Goal: Navigation & Orientation: Understand site structure

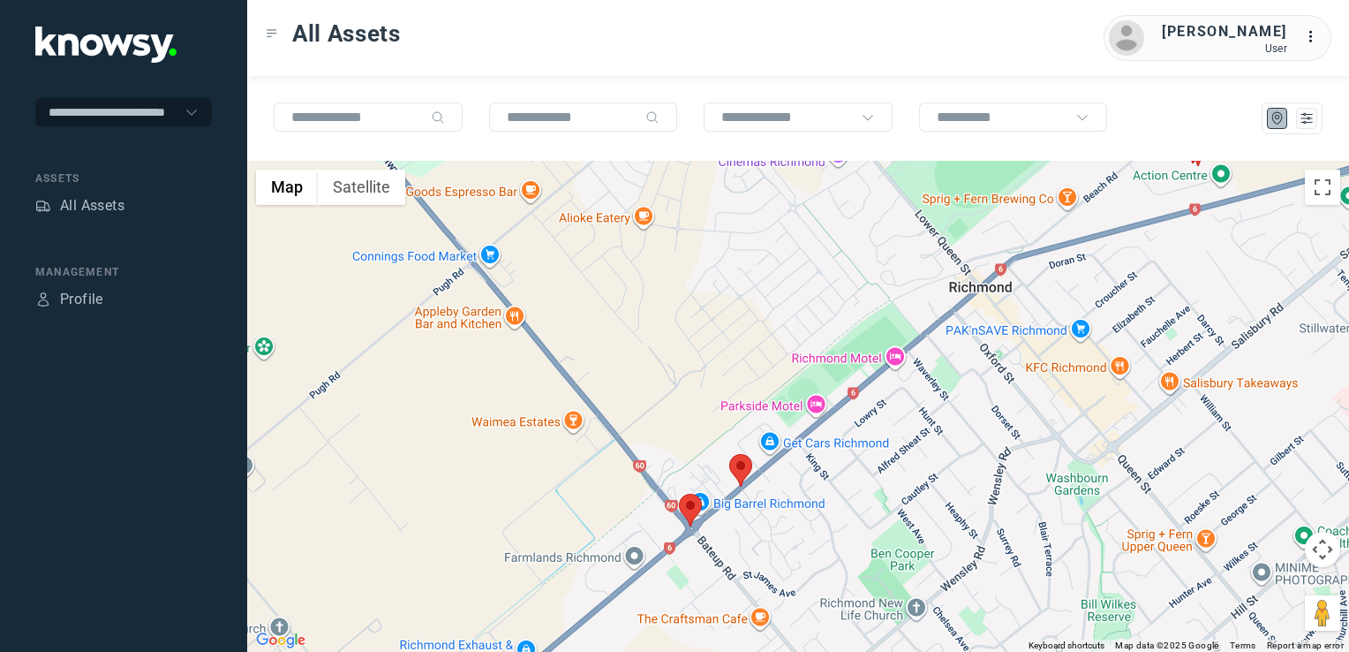
click at [743, 464] on img at bounding box center [740, 470] width 23 height 33
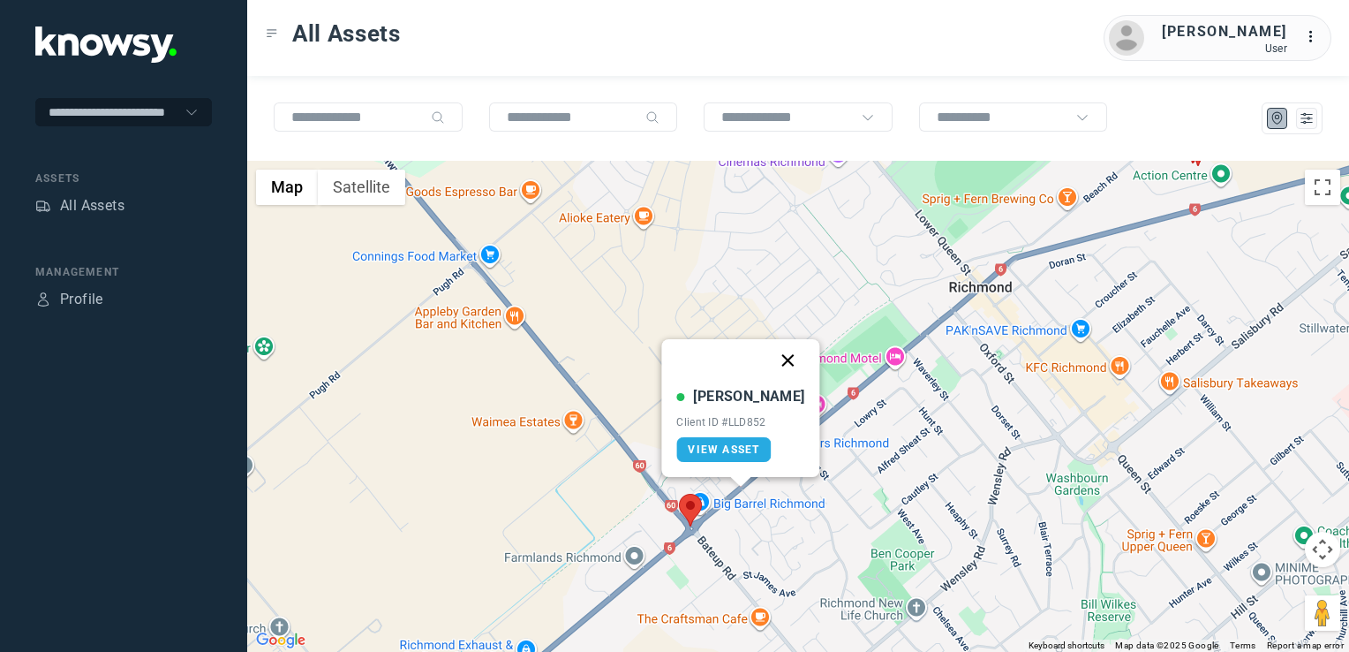
click at [774, 360] on button "Close" at bounding box center [788, 360] width 42 height 42
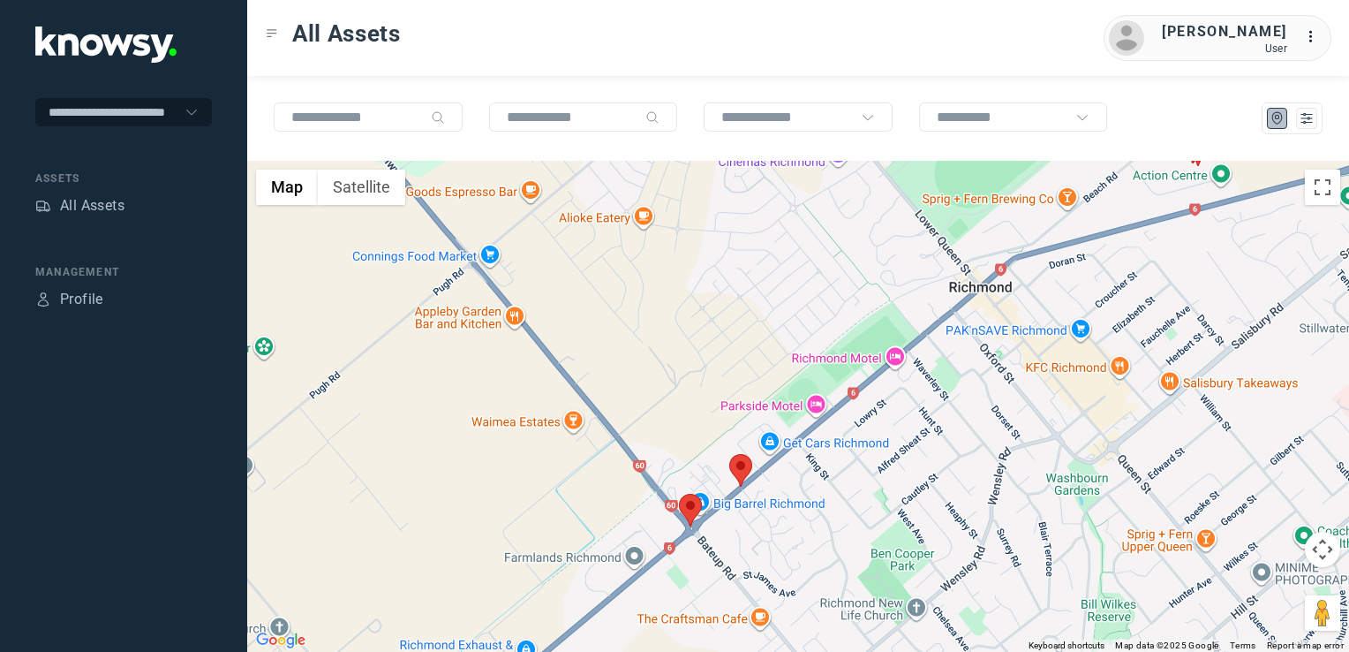
click at [689, 500] on img at bounding box center [690, 510] width 23 height 33
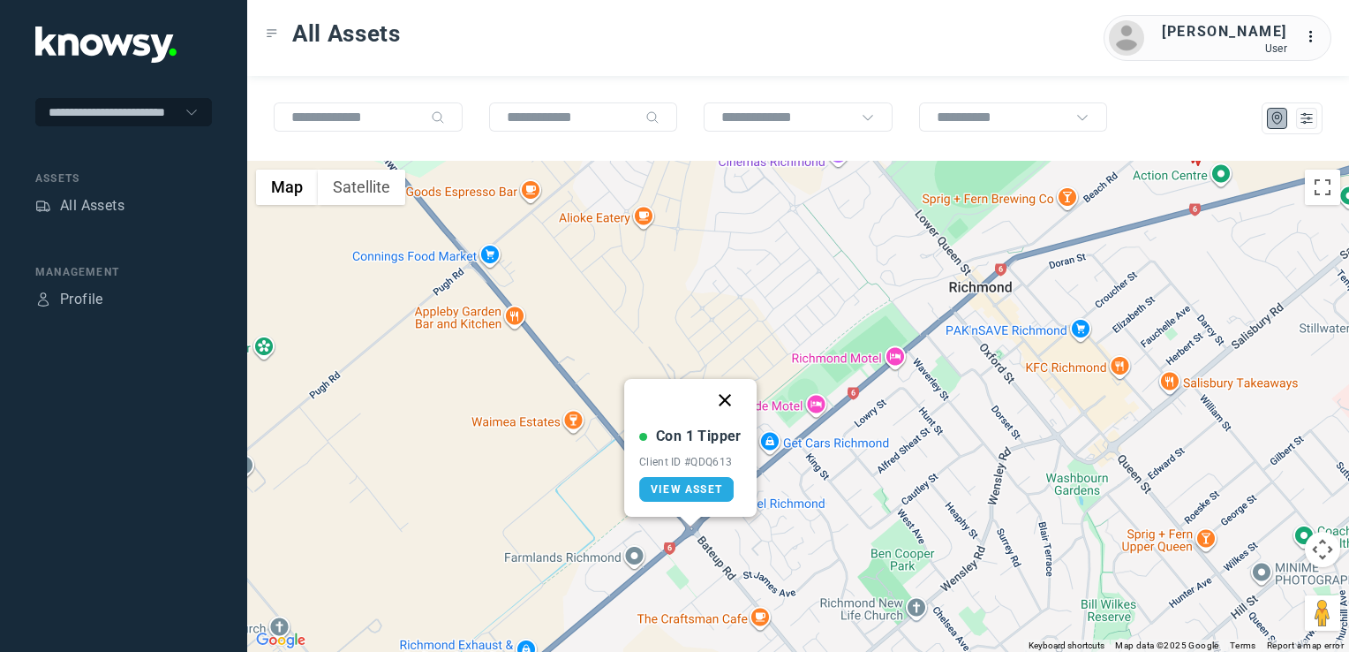
click at [733, 399] on button "Close" at bounding box center [725, 400] width 42 height 42
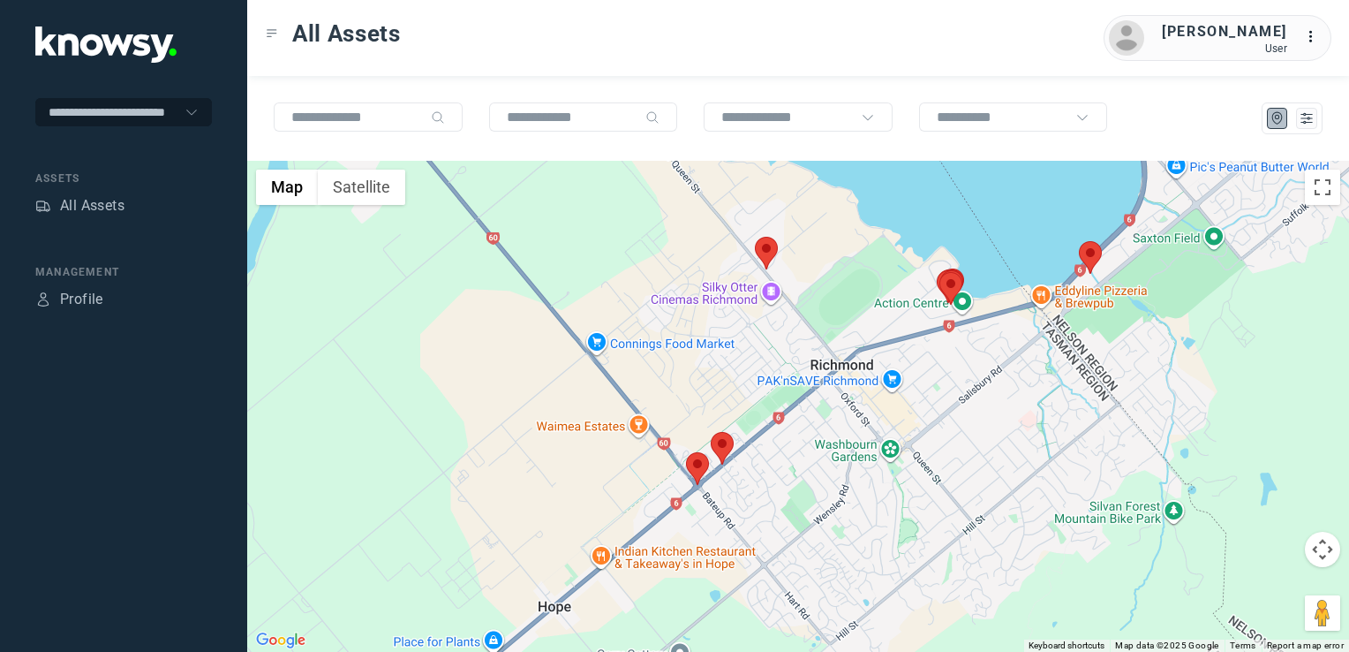
click at [773, 256] on img at bounding box center [766, 253] width 23 height 33
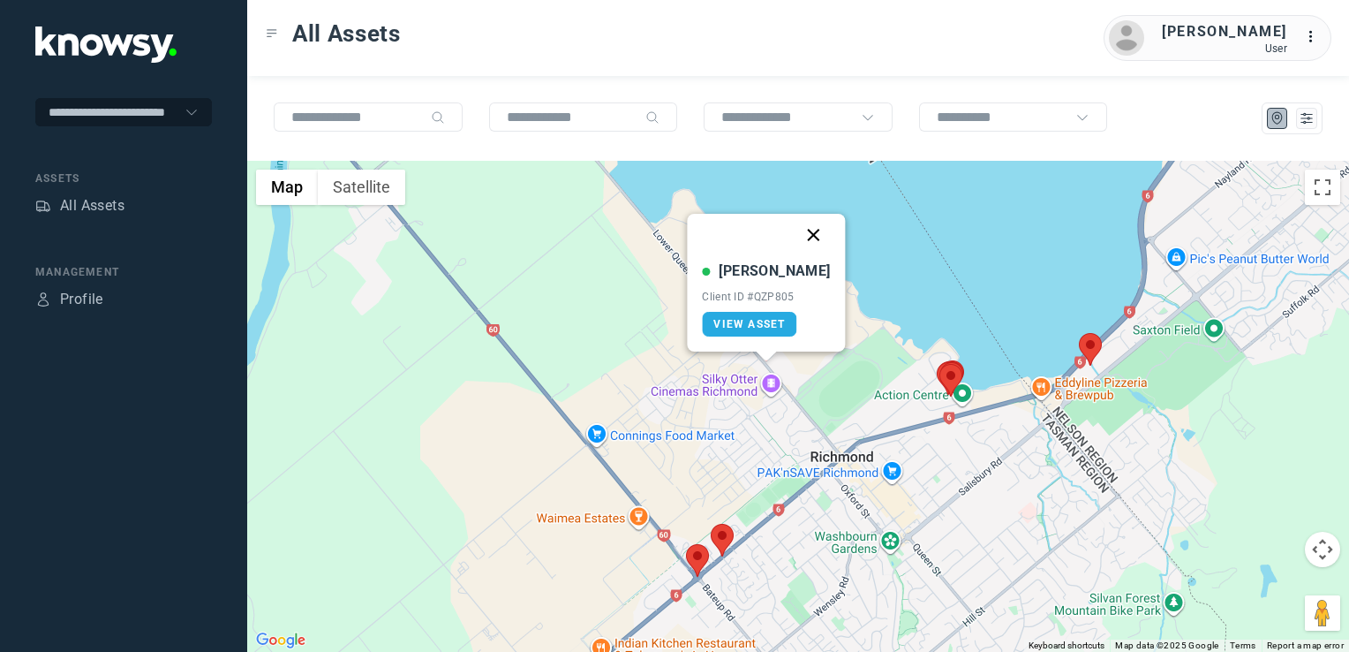
click at [793, 230] on button "Close" at bounding box center [814, 235] width 42 height 42
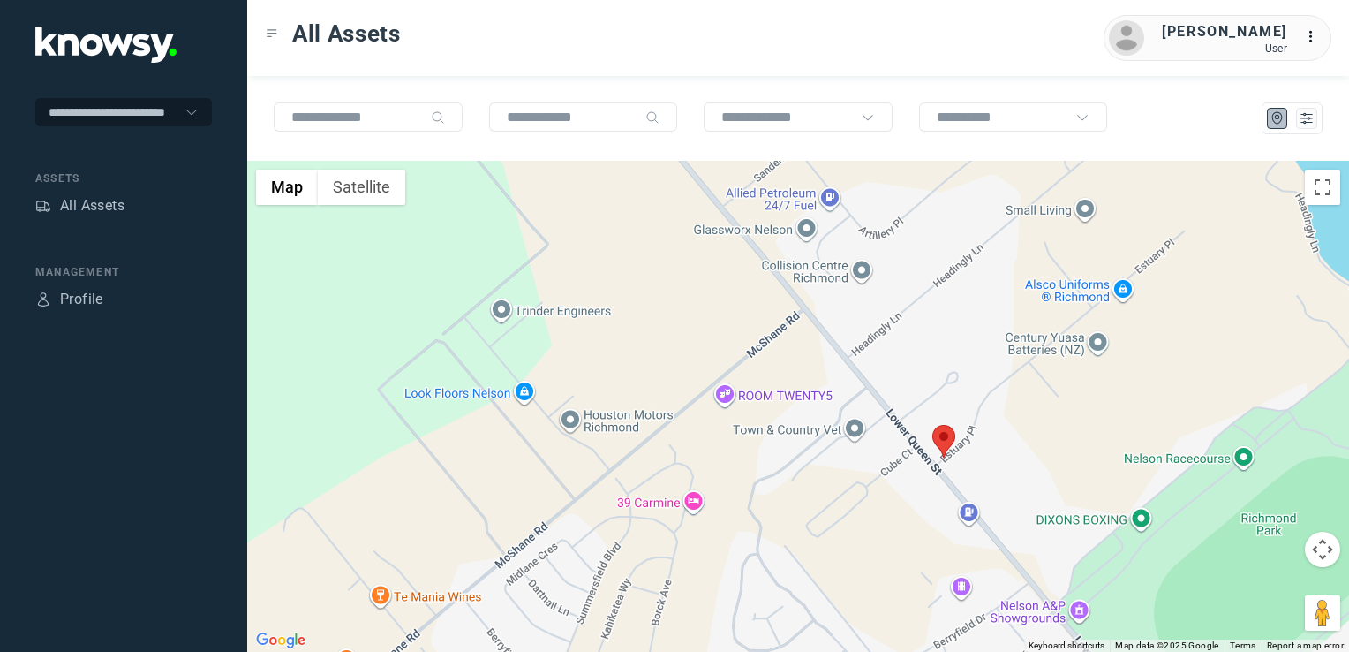
click at [985, 433] on div "To navigate, press the arrow keys." at bounding box center [798, 406] width 1102 height 491
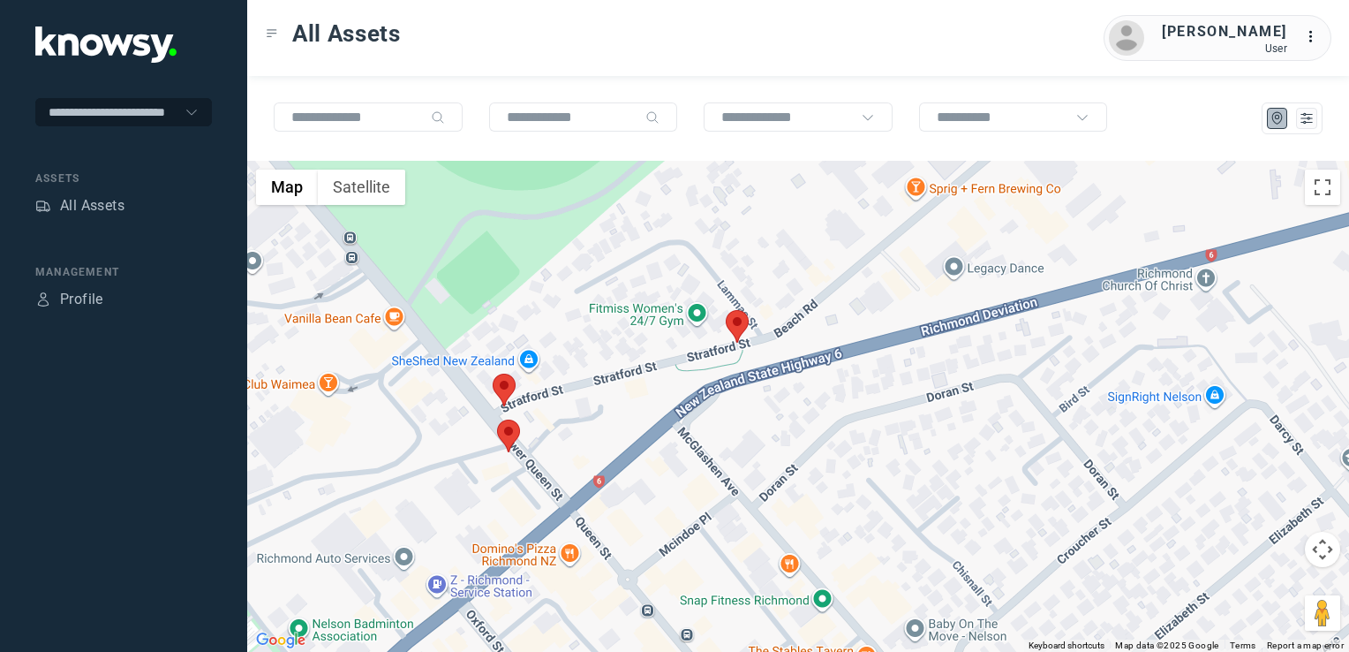
click at [516, 383] on div at bounding box center [798, 406] width 1102 height 491
click at [502, 392] on img at bounding box center [504, 390] width 23 height 33
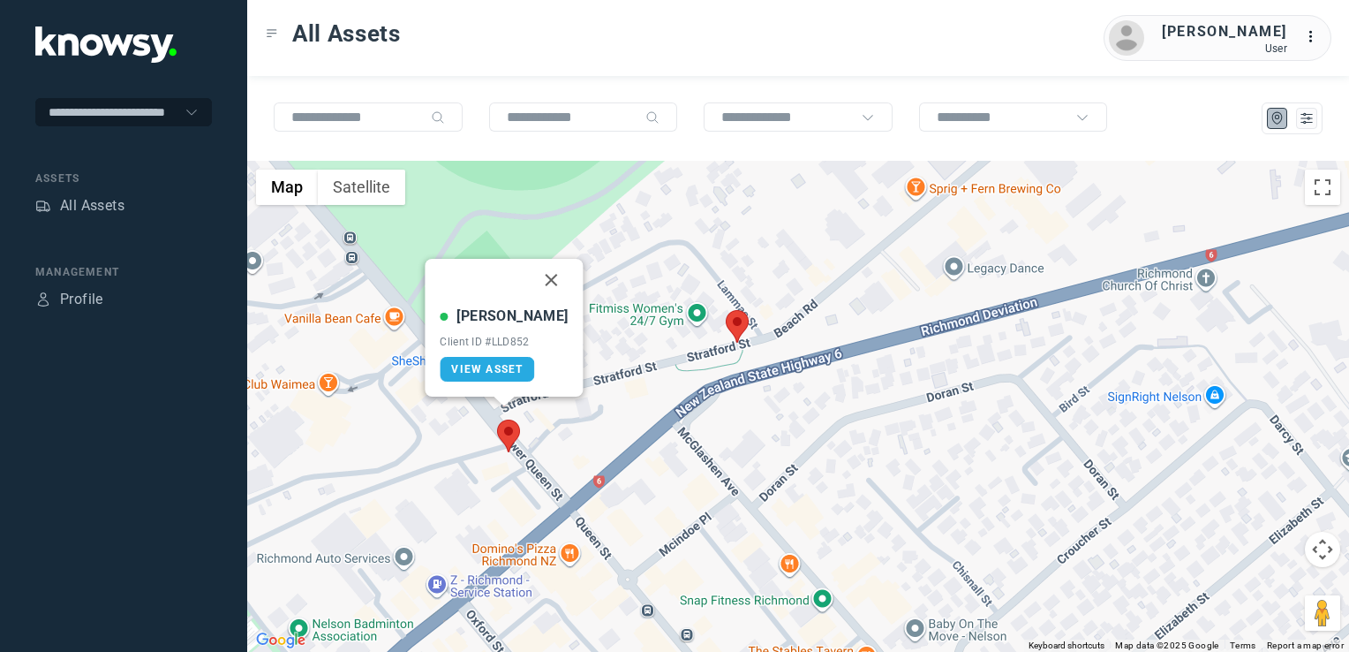
click at [516, 436] on img at bounding box center [508, 435] width 23 height 33
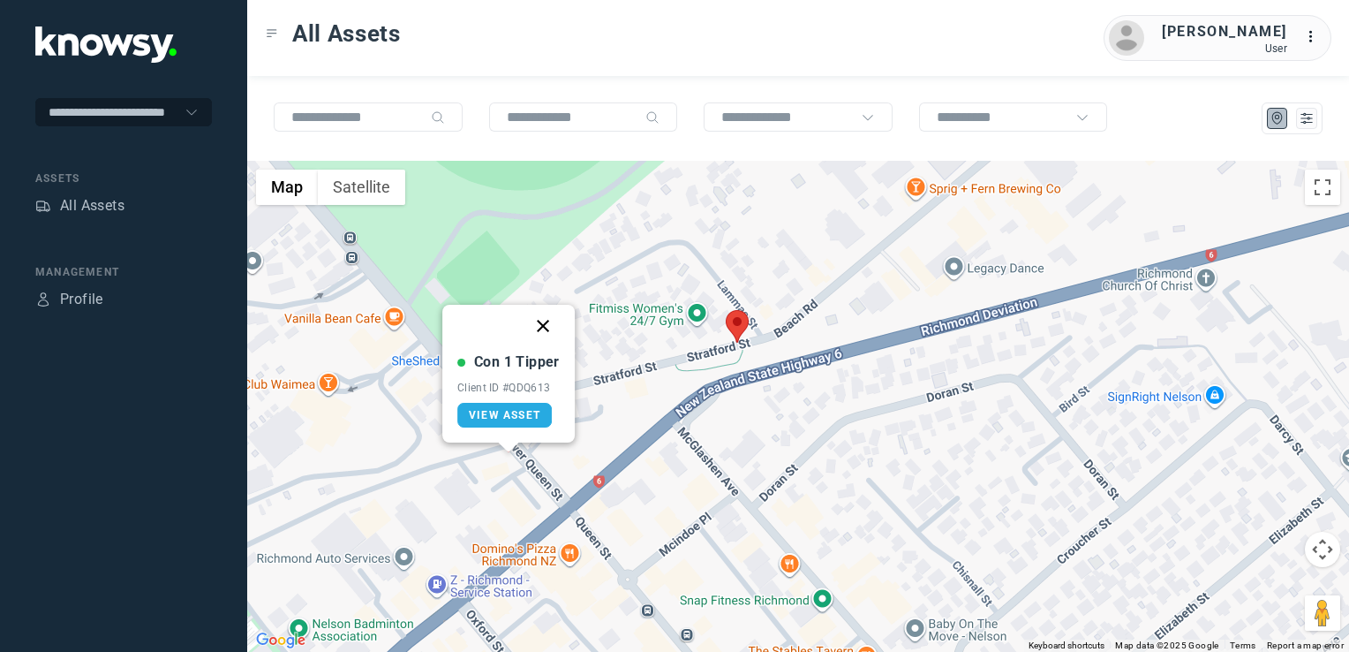
click at [551, 323] on button "Close" at bounding box center [543, 326] width 42 height 42
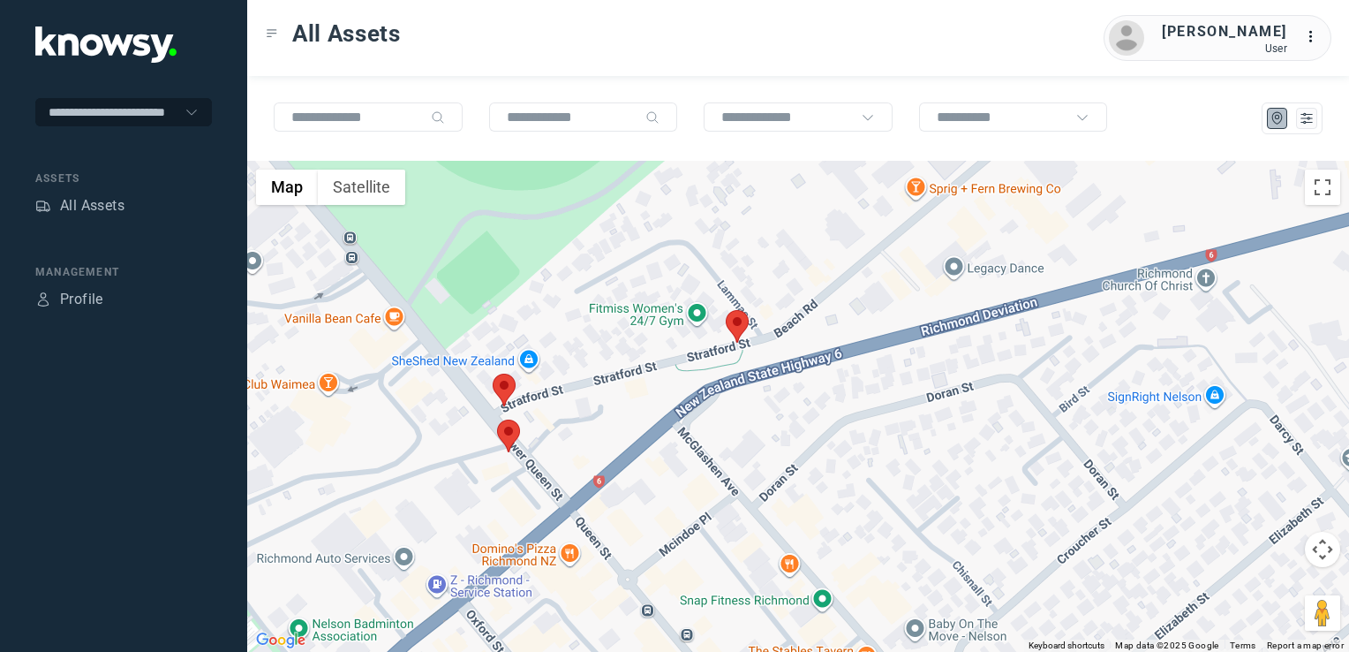
click at [740, 330] on img at bounding box center [737, 326] width 23 height 33
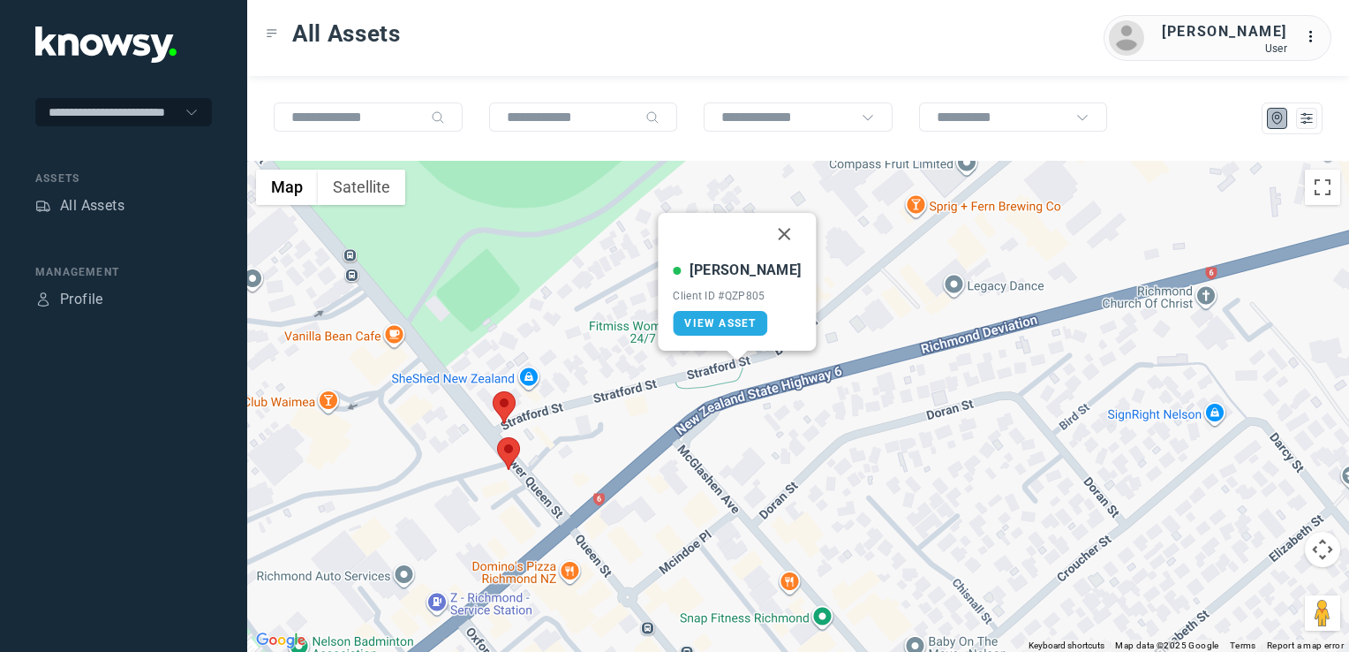
click at [774, 235] on button "Close" at bounding box center [785, 234] width 42 height 42
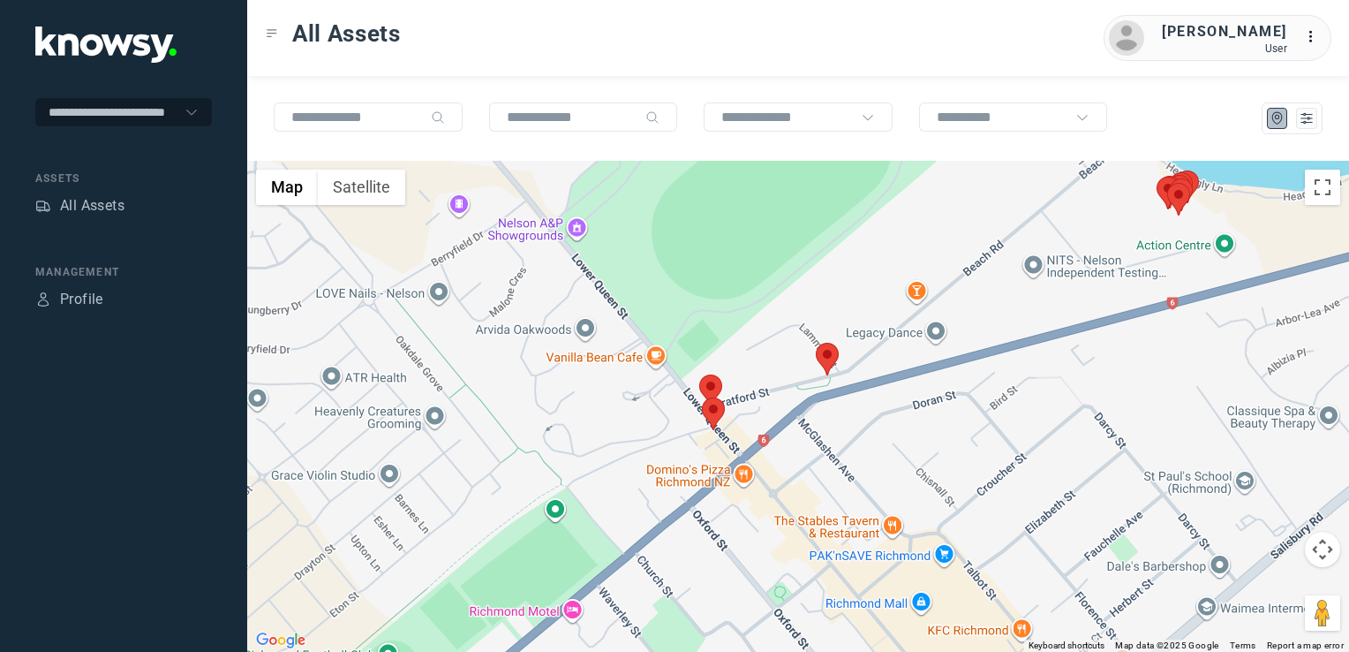
drag, startPoint x: 957, startPoint y: 378, endPoint x: 783, endPoint y: 449, distance: 188.1
click at [819, 435] on div "To navigate, press the arrow keys." at bounding box center [798, 406] width 1102 height 491
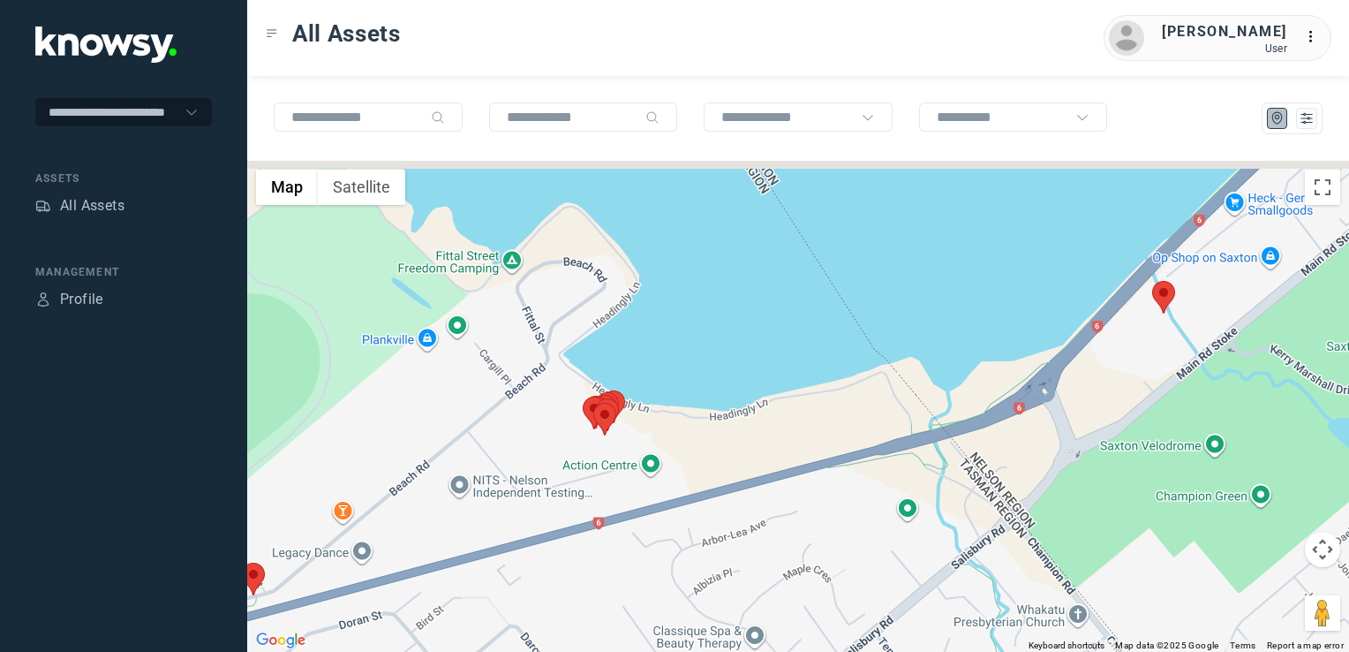
drag, startPoint x: 996, startPoint y: 394, endPoint x: 853, endPoint y: 432, distance: 148.0
click at [855, 431] on div at bounding box center [798, 406] width 1102 height 491
